Goal: Complete application form

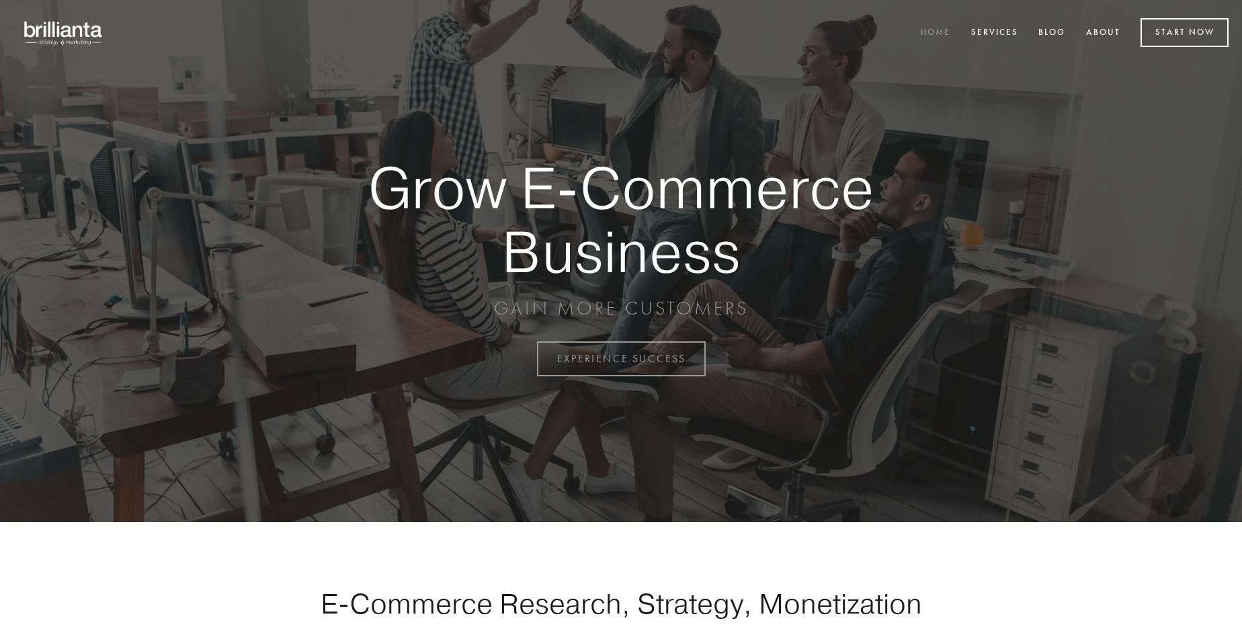
scroll to position [3524, 0]
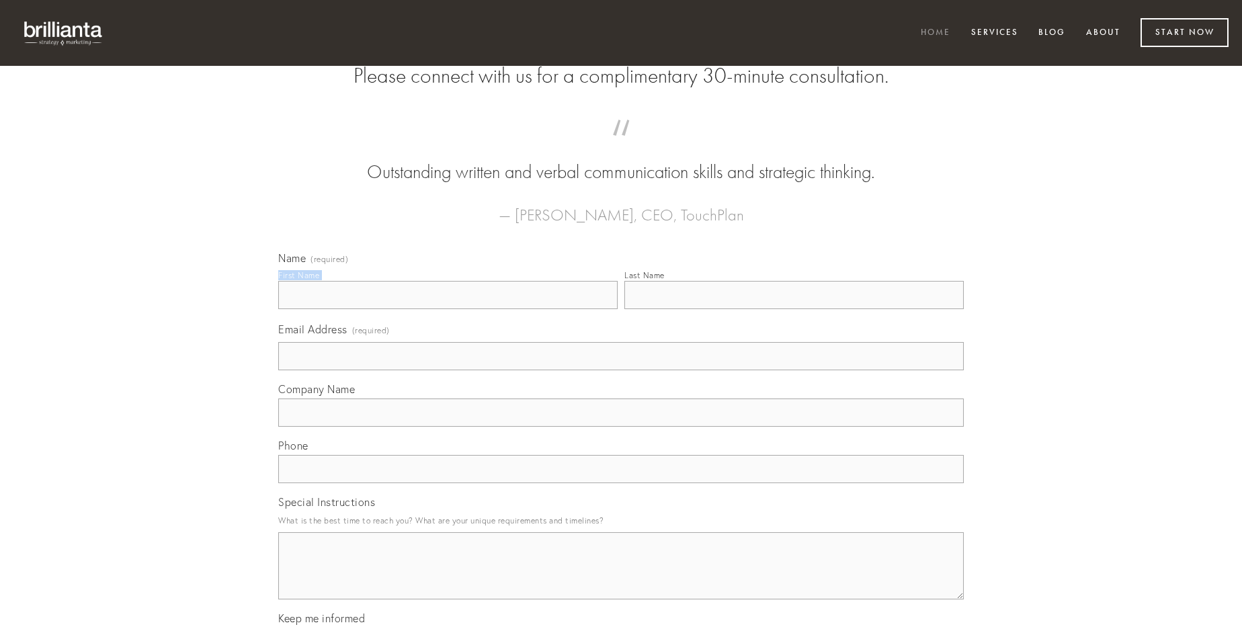
type input "[PERSON_NAME]"
click at [794, 309] on input "Last Name" at bounding box center [795, 295] width 340 height 28
type input "[PERSON_NAME]"
click at [621, 370] on input "Email Address (required)" at bounding box center [621, 356] width 686 height 28
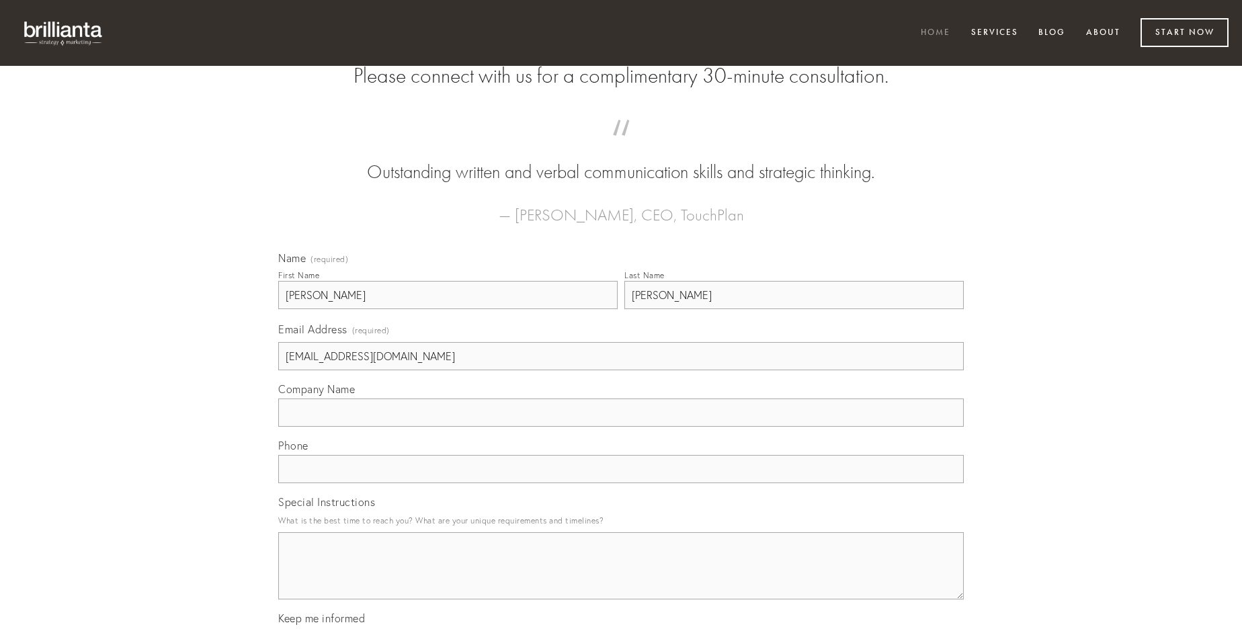
type input "[EMAIL_ADDRESS][DOMAIN_NAME]"
click at [621, 427] on input "Company Name" at bounding box center [621, 413] width 686 height 28
type input "cetera"
click at [621, 483] on input "text" at bounding box center [621, 469] width 686 height 28
click at [621, 578] on textarea "Special Instructions" at bounding box center [621, 565] width 686 height 67
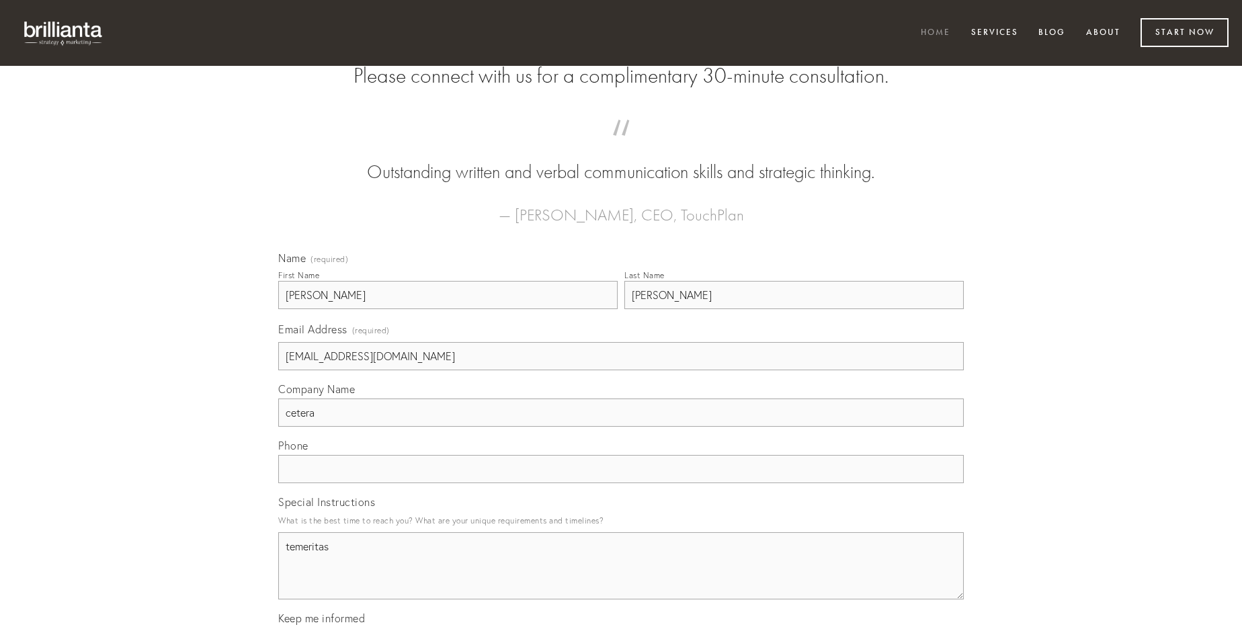
type textarea "temeritas"
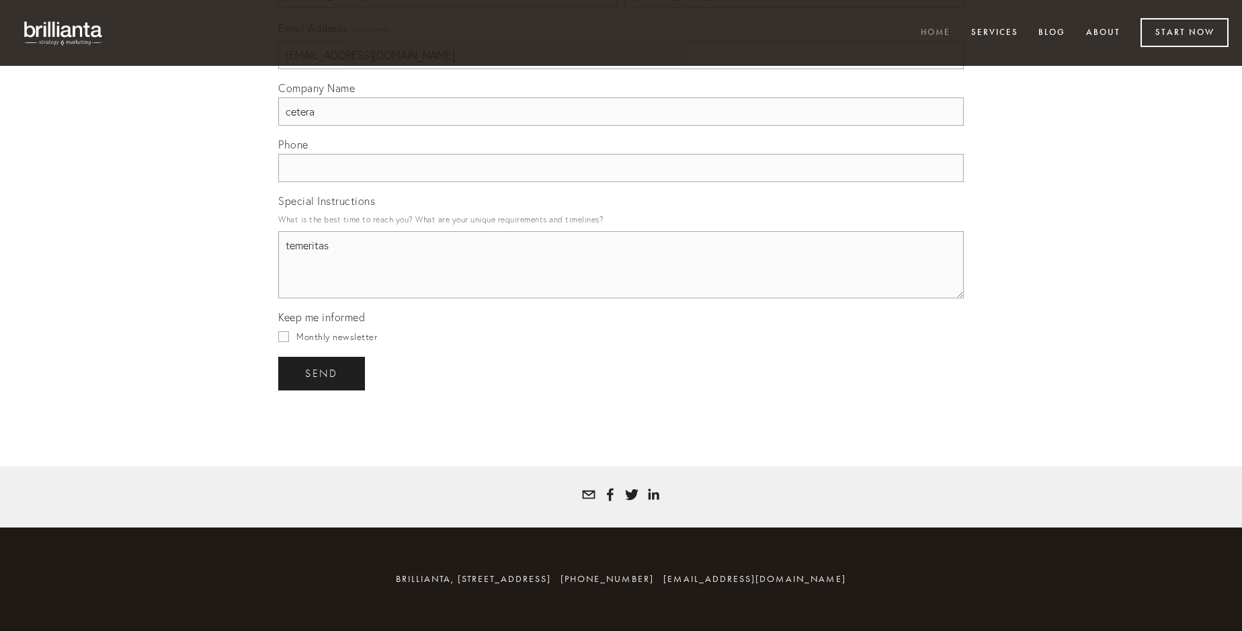
click at [323, 373] on span "send" at bounding box center [321, 374] width 33 height 12
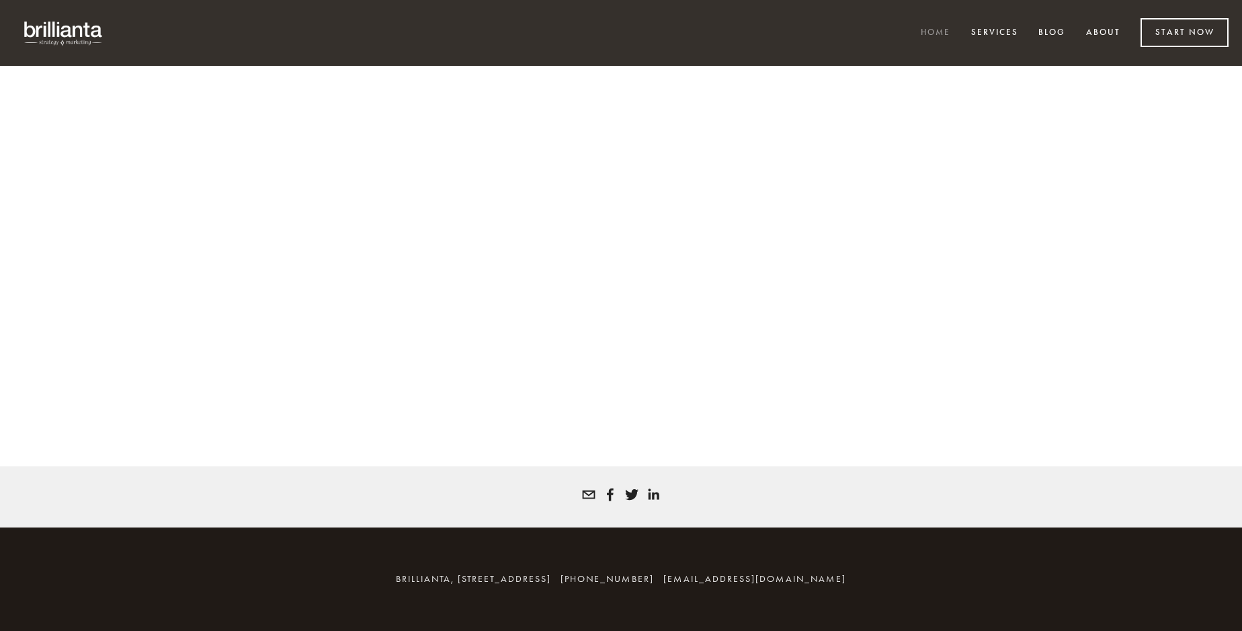
scroll to position [3506, 0]
